Goal: Task Accomplishment & Management: Complete application form

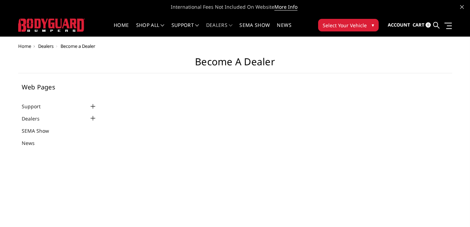
select select "US"
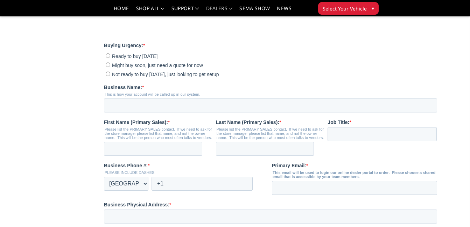
scroll to position [175, 0]
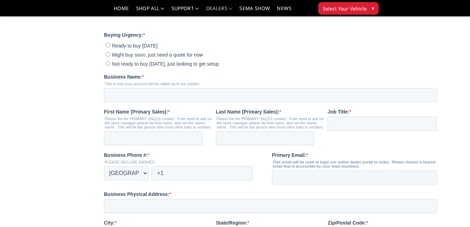
click at [129, 67] on span "Not ready to buy today, just looking to get setup" at bounding box center [165, 64] width 107 height 6
click at [110, 66] on input "Not ready to buy today, just looking to get setup" at bounding box center [108, 63] width 5 height 5
radio input "true"
click at [125, 102] on input "Business Name: *" at bounding box center [270, 95] width 333 height 14
type input "High Strung Motorsports Inc"
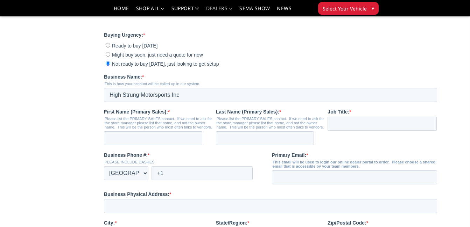
click at [247, 86] on legend "This is how your account will be called up in our system." at bounding box center [272, 84] width 336 height 4
click at [175, 146] on input "First Name (Primary Sales): *" at bounding box center [153, 139] width 98 height 14
type input "[PERSON_NAME]"
click at [393, 131] on input "Job Title: *" at bounding box center [382, 124] width 109 height 14
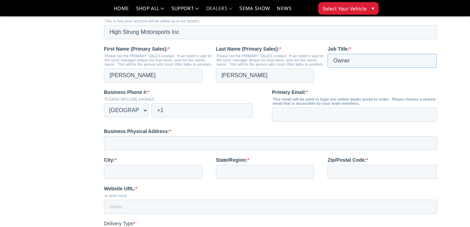
scroll to position [245, 0]
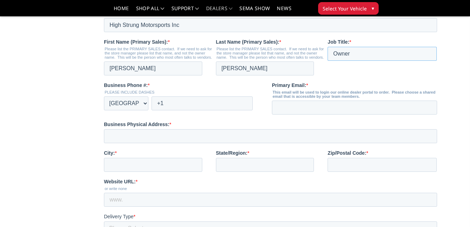
type input "Owner"
click at [197, 111] on input "+1" at bounding box center [202, 104] width 101 height 14
type input "+1 7243192121"
click at [325, 115] on input "Primary Email: *" at bounding box center [354, 108] width 165 height 14
type input "[EMAIL_ADDRESS][DOMAIN_NAME]"
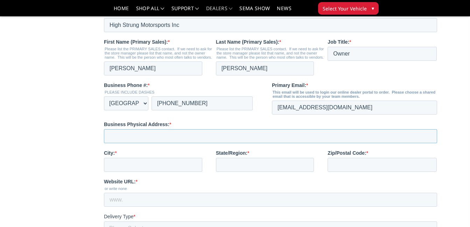
click at [200, 143] on input "Business Physical Address: *" at bounding box center [270, 136] width 333 height 14
type input "928 S Eighty Eight Rd"
type input "Carmichaels"
type input "PA"
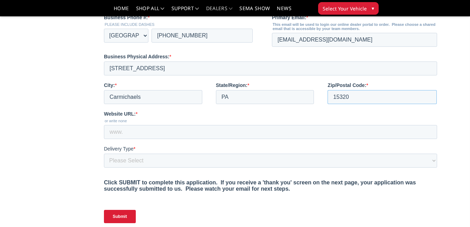
scroll to position [315, 0]
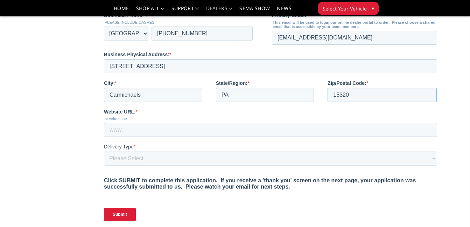
type input "15320"
click at [161, 137] on input "Website URL: *" at bounding box center [270, 130] width 333 height 14
type input "www.highstrungmotorsports.com"
click at [157, 166] on select "Please Select Yes, I need a liftgate No, I have a forklift and/or dock" at bounding box center [270, 159] width 333 height 14
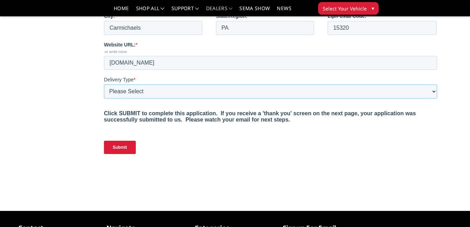
scroll to position [385, 0]
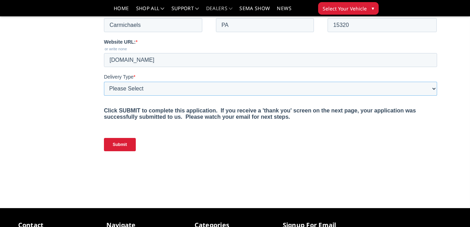
click at [168, 96] on select "Please Select Yes, I need a liftgate No, I have a forklift and/or dock" at bounding box center [270, 89] width 333 height 14
select select "I need a liftgate"
click at [104, 96] on select "Please Select Yes, I need a liftgate No, I have a forklift and/or dock" at bounding box center [270, 89] width 333 height 14
click at [118, 152] on input "Submit" at bounding box center [120, 144] width 32 height 13
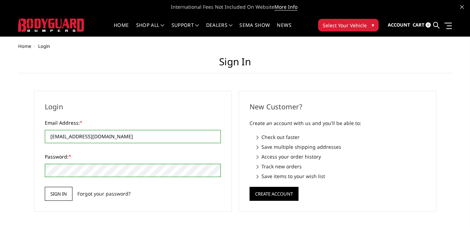
click at [59, 193] on input "Sign in" at bounding box center [59, 194] width 28 height 14
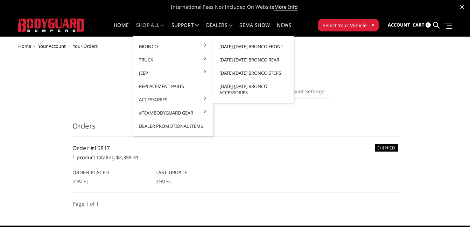
click at [226, 47] on link "[DATE]-[DATE] Bronco Front" at bounding box center [253, 46] width 75 height 13
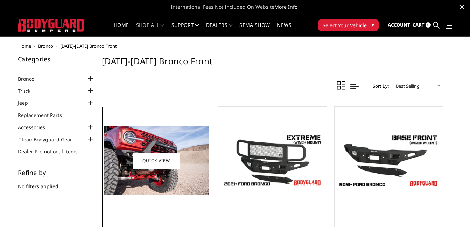
click at [171, 135] on img at bounding box center [156, 161] width 105 height 70
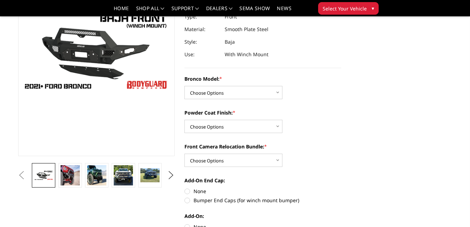
scroll to position [105, 0]
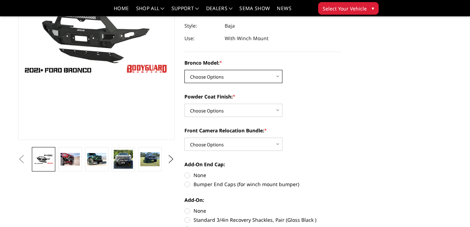
click at [227, 77] on select "Choose Options Base/Badlands/Wildtrak/etc. Raptor" at bounding box center [233, 76] width 98 height 13
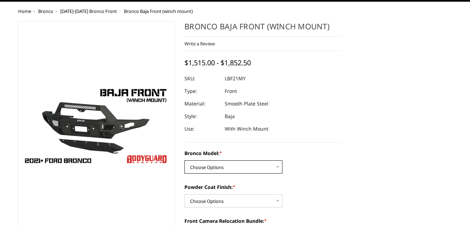
scroll to position [0, 0]
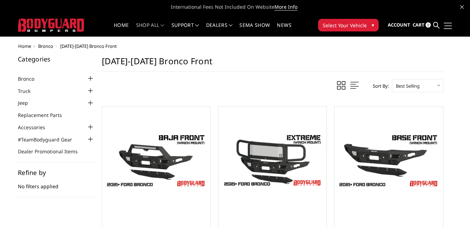
click at [450, 28] on span at bounding box center [448, 28] width 8 height 1
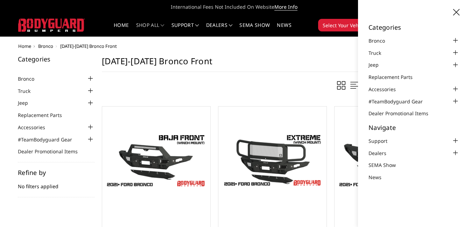
click at [332, 12] on span "International Fees Not Included On Website More Info" at bounding box center [235, 7] width 434 height 14
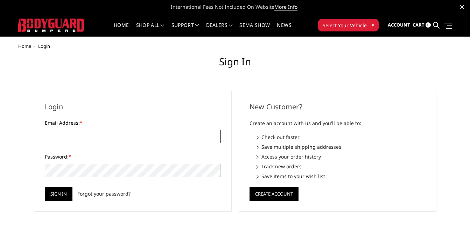
type input "[EMAIL_ADDRESS][DOMAIN_NAME]"
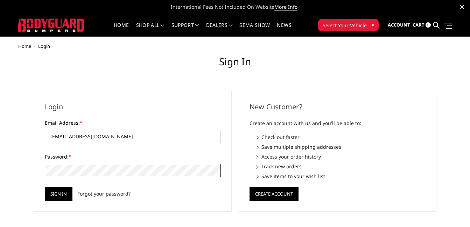
click at [36, 177] on div "Login Email Address: * highstrungmotorsports@gmail.com Password: * Sign in Forg…" at bounding box center [133, 151] width 198 height 121
click at [62, 196] on input "Sign in" at bounding box center [59, 194] width 28 height 14
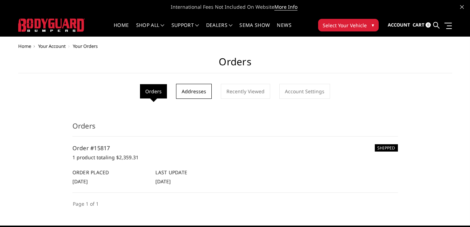
click at [191, 90] on link "Addresses" at bounding box center [194, 91] width 36 height 15
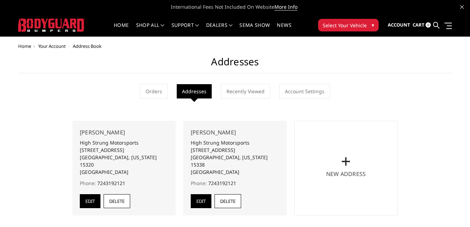
click at [300, 89] on link "Account Settings" at bounding box center [304, 91] width 51 height 15
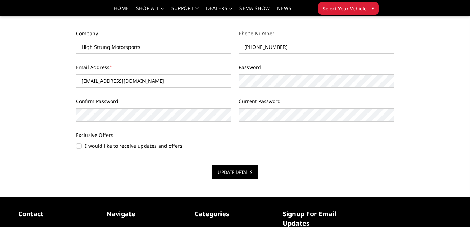
scroll to position [105, 0]
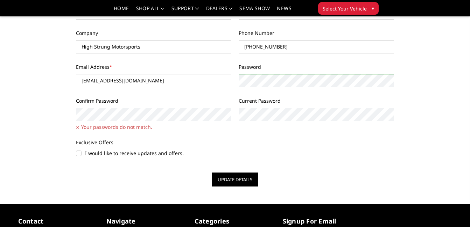
click at [268, 87] on div "First Name * [PERSON_NAME] Last Name * [GEOGRAPHIC_DATA] Company High Strung Mo…" at bounding box center [234, 80] width 325 height 170
click at [230, 83] on div "First Name * Daniel Last Name * Hunyady Company High Strung Motorsports Phone N…" at bounding box center [234, 80] width 325 height 170
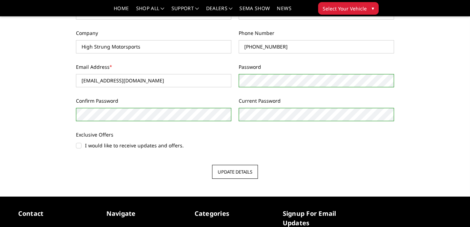
click at [236, 171] on button "Update Details" at bounding box center [235, 172] width 46 height 14
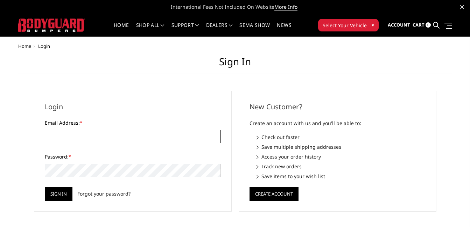
type input "[EMAIL_ADDRESS][DOMAIN_NAME]"
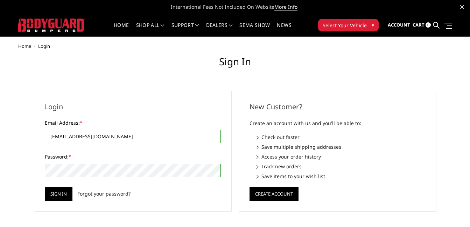
click at [28, 181] on div "Home Login Sign in Login Email Address: * highstrungmotorsports@gmail.com Passw…" at bounding box center [235, 128] width 434 height 168
click at [53, 191] on input "Sign in" at bounding box center [59, 194] width 28 height 14
